Goal: Navigation & Orientation: Find specific page/section

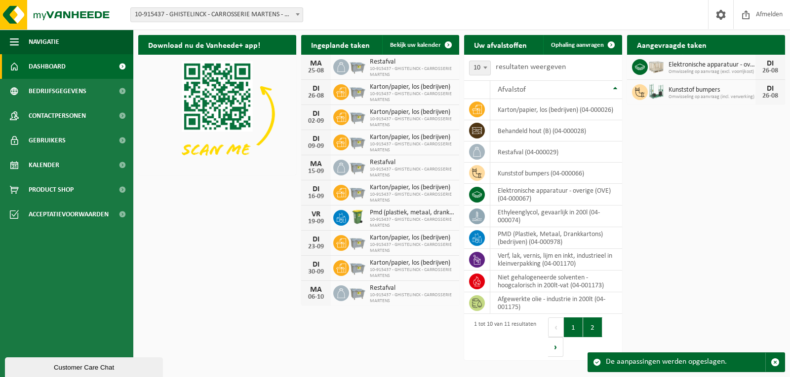
click at [599, 333] on button "2" at bounding box center [592, 328] width 19 height 20
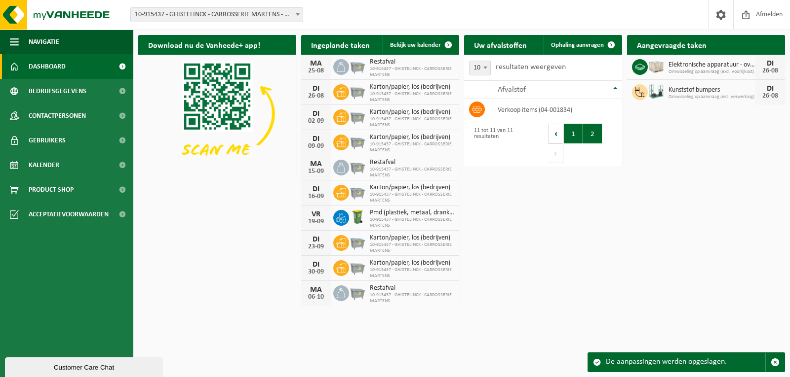
click at [572, 139] on button "1" at bounding box center [573, 134] width 19 height 20
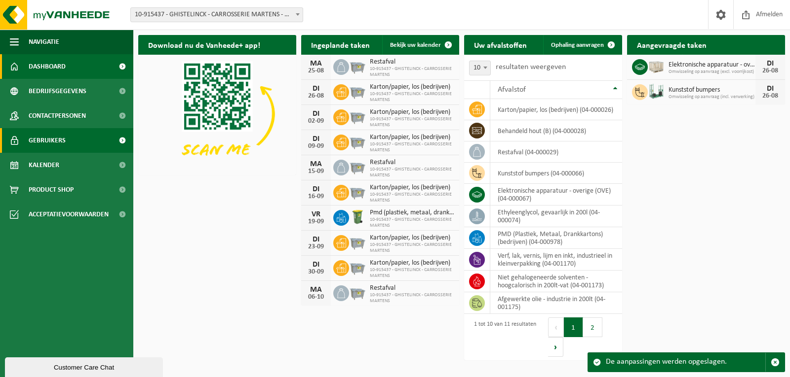
click at [51, 138] on span "Gebruikers" at bounding box center [47, 140] width 37 height 25
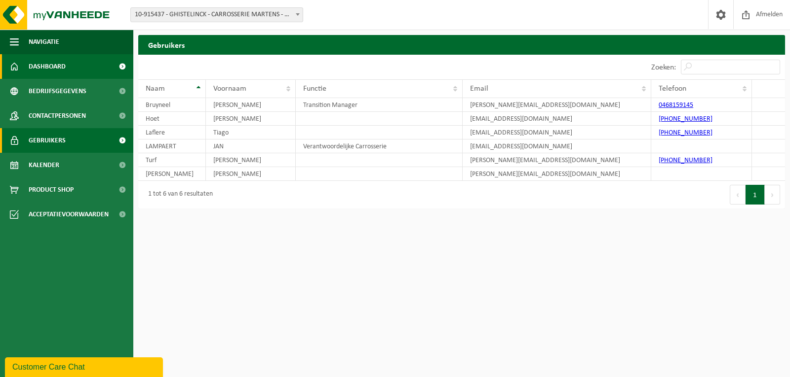
click at [52, 64] on span "Dashboard" at bounding box center [47, 66] width 37 height 25
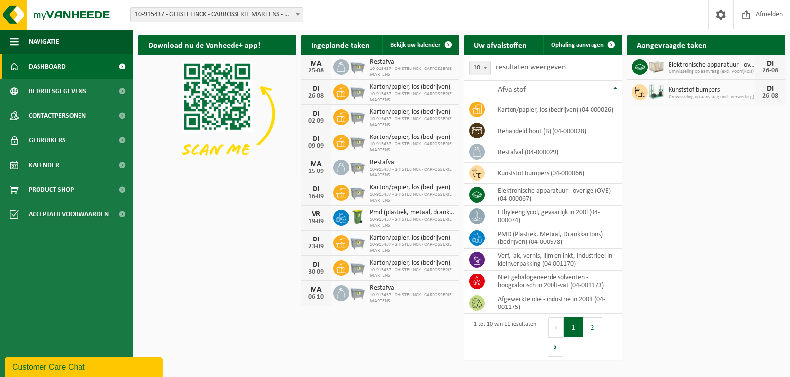
click at [297, 13] on b at bounding box center [298, 14] width 4 height 2
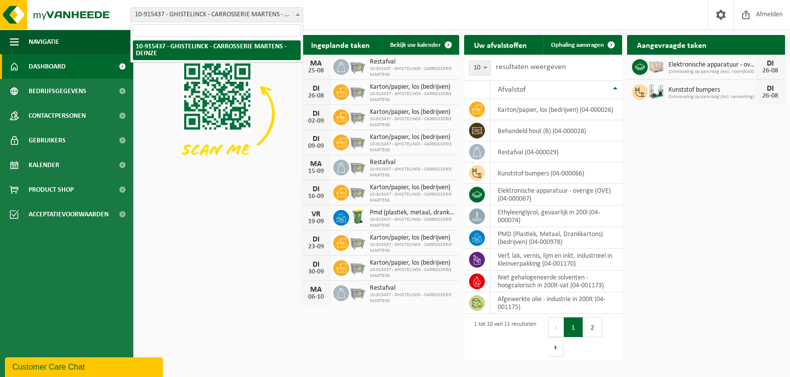
click at [297, 13] on b at bounding box center [298, 14] width 4 height 2
